Goal: Task Accomplishment & Management: Manage account settings

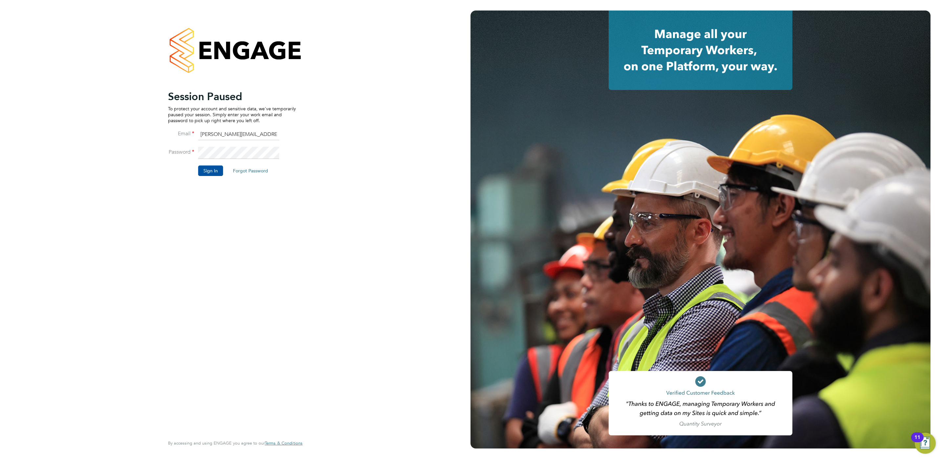
click at [211, 177] on li "Sign In Forgot Password" at bounding box center [232, 173] width 128 height 17
drag, startPoint x: 211, startPoint y: 177, endPoint x: 208, endPoint y: 170, distance: 6.8
click at [208, 170] on button "Sign In" at bounding box center [210, 170] width 25 height 10
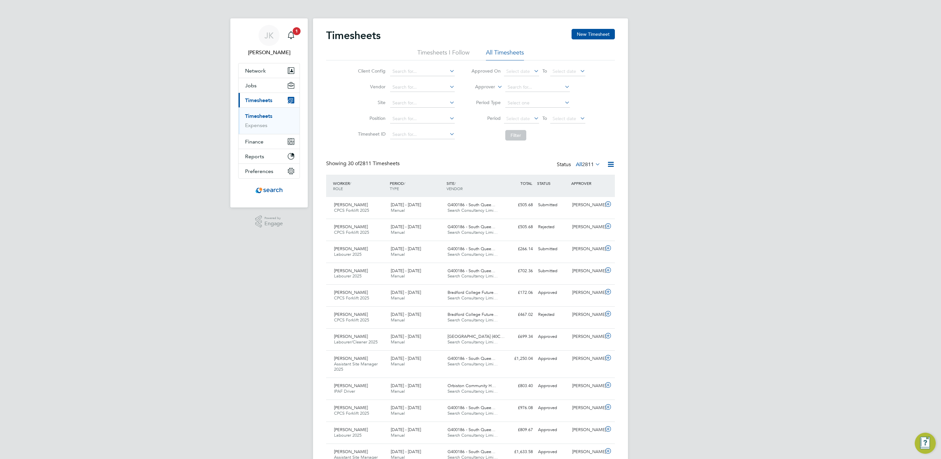
click at [253, 115] on link "Timesheets" at bounding box center [258, 116] width 27 height 6
click at [520, 289] on div "£172.06 Approved" at bounding box center [518, 292] width 34 height 11
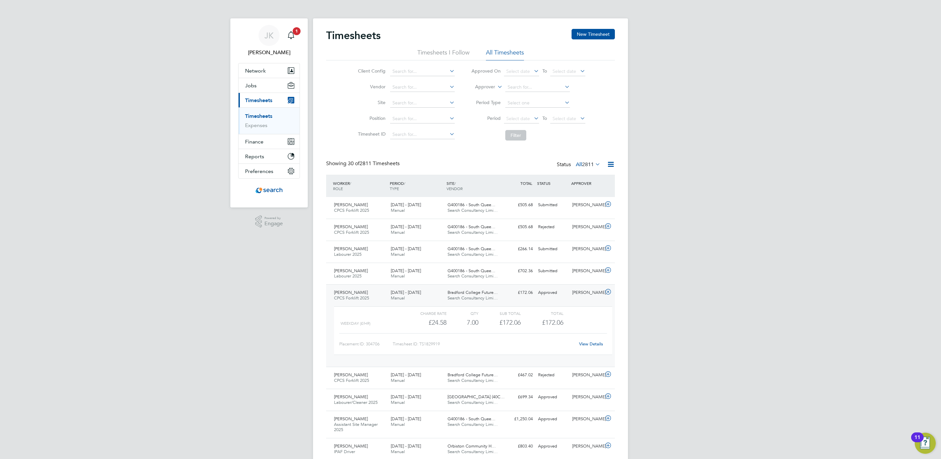
click at [597, 343] on link "View Details" at bounding box center [591, 344] width 24 height 6
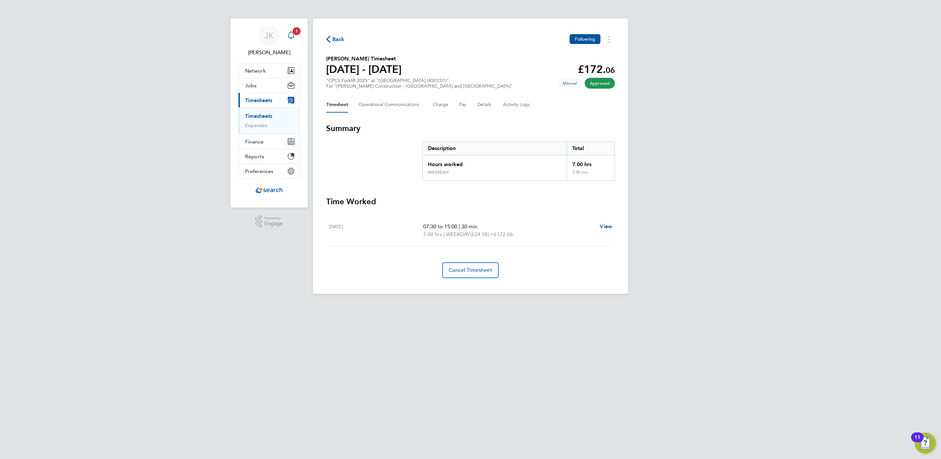
click at [290, 36] on icon "Main navigation" at bounding box center [291, 35] width 8 height 8
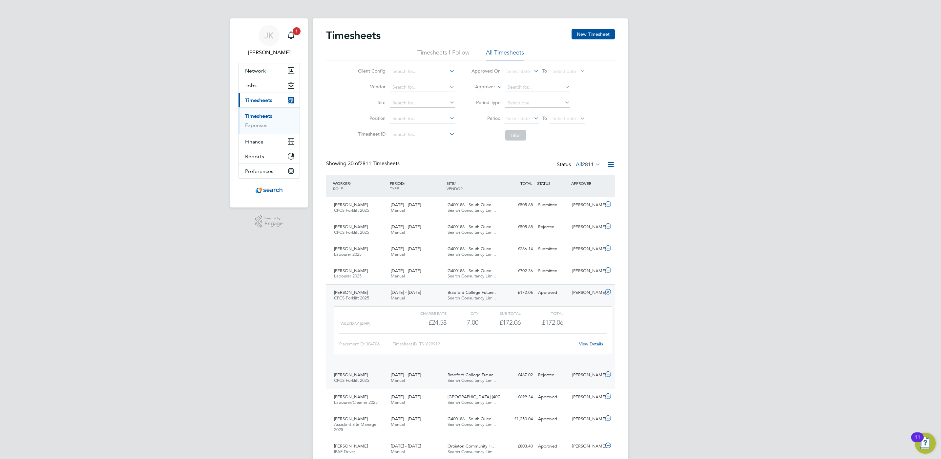
click at [369, 375] on div "Mark Lamb CPCS Forklift 2025 20 - 26 Sep 2025" at bounding box center [359, 377] width 57 height 16
drag, startPoint x: 369, startPoint y: 375, endPoint x: 384, endPoint y: 375, distance: 14.8
click at [378, 375] on div "Mark Lamb CPCS Forklift 2025 20 - 26 Sep 2025" at bounding box center [359, 377] width 57 height 16
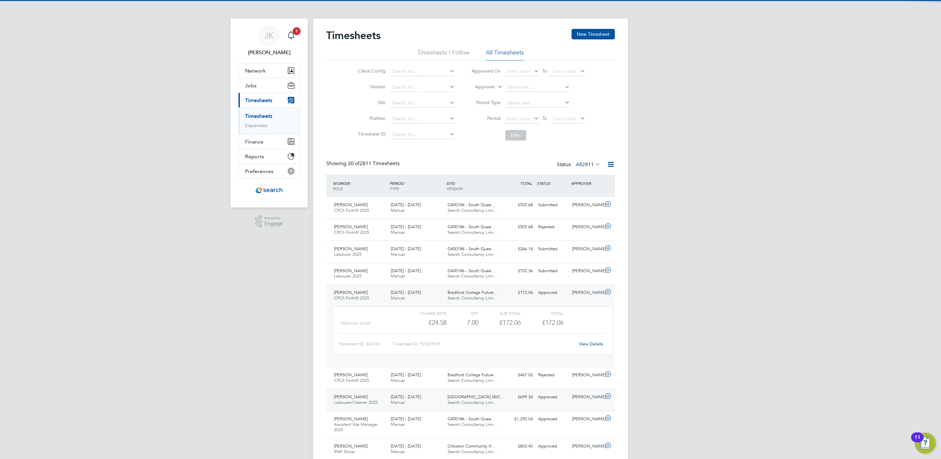
click at [555, 398] on div "Approved" at bounding box center [552, 396] width 34 height 11
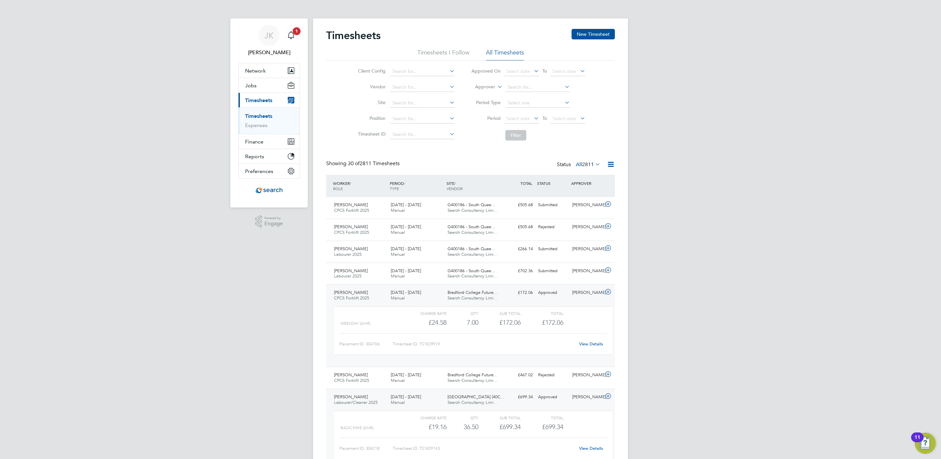
click at [270, 89] on button "Jobs" at bounding box center [269, 85] width 61 height 14
